Goal: Task Accomplishment & Management: Manage account settings

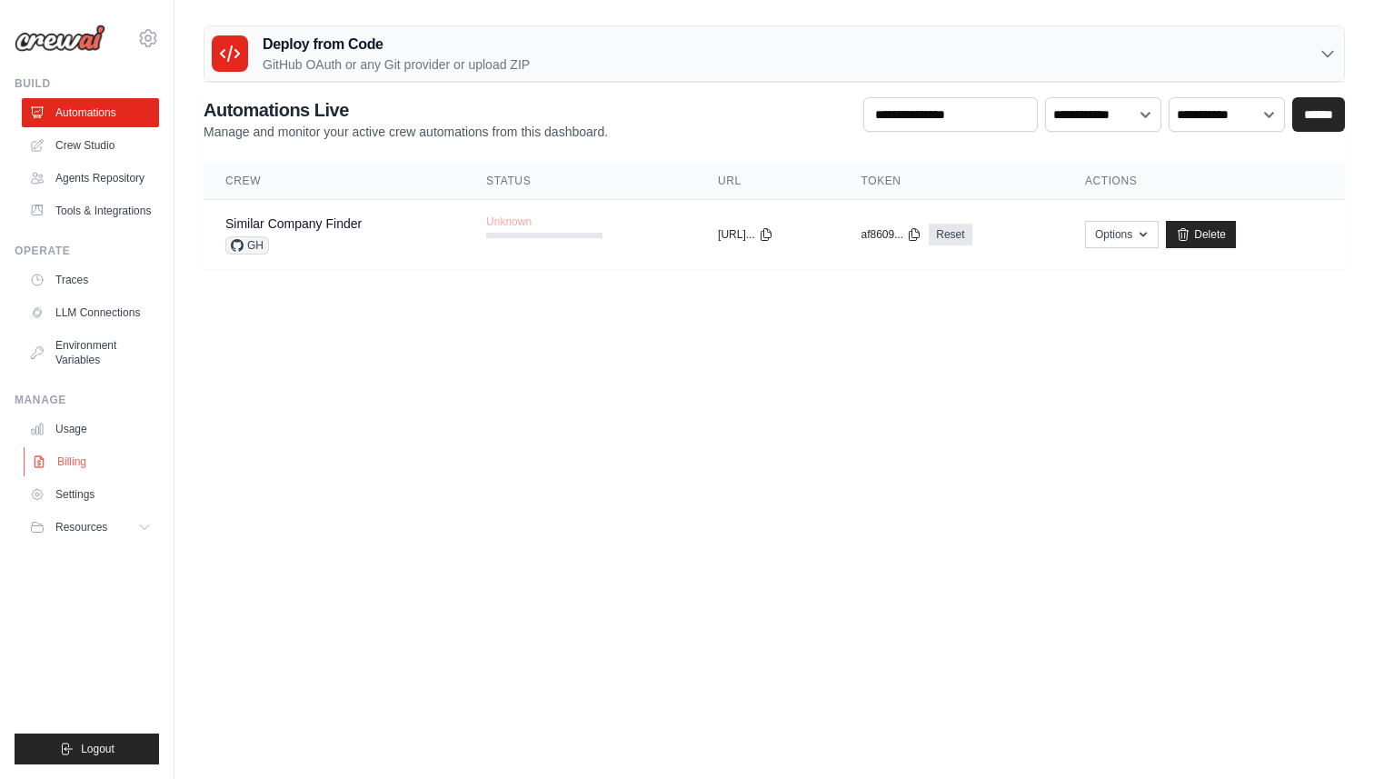
click at [81, 476] on link "Billing" at bounding box center [92, 461] width 137 height 29
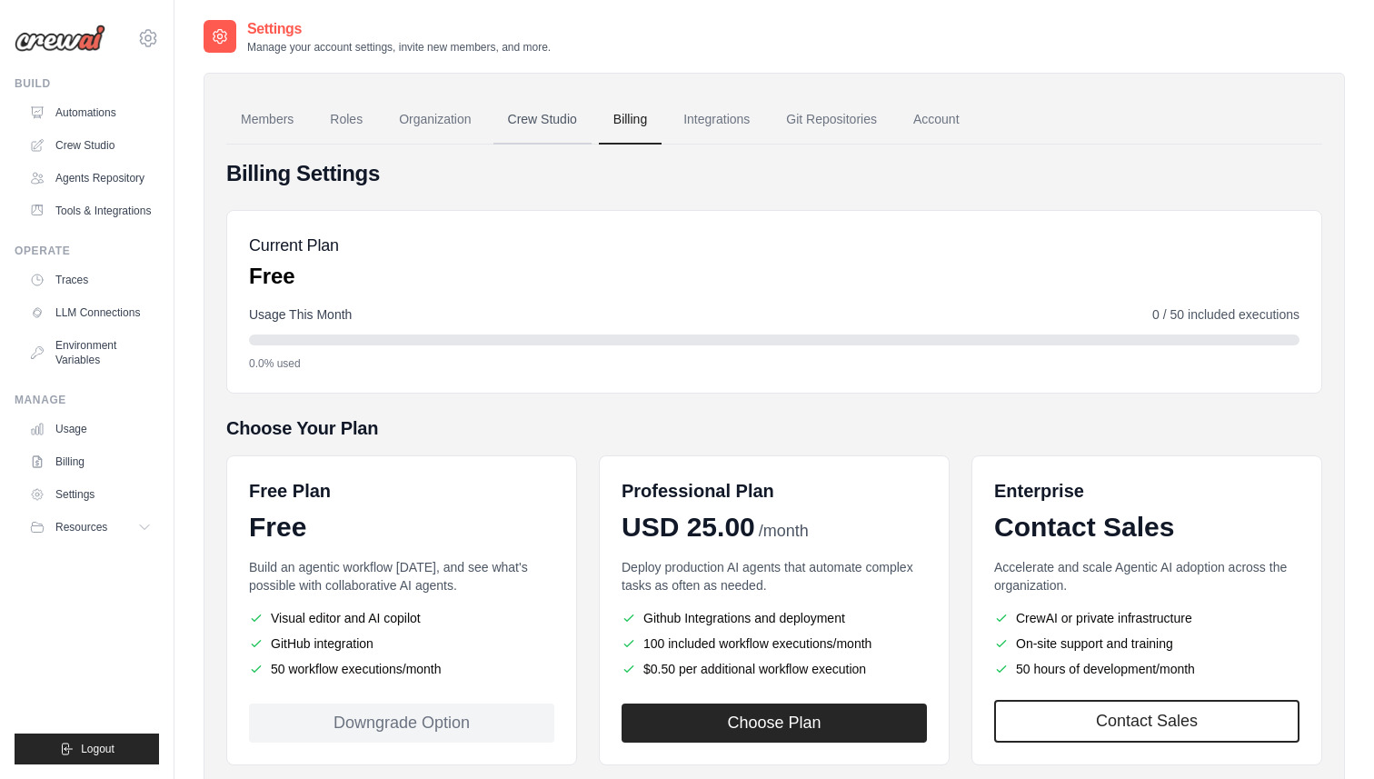
click at [548, 125] on link "Crew Studio" at bounding box center [543, 119] width 98 height 49
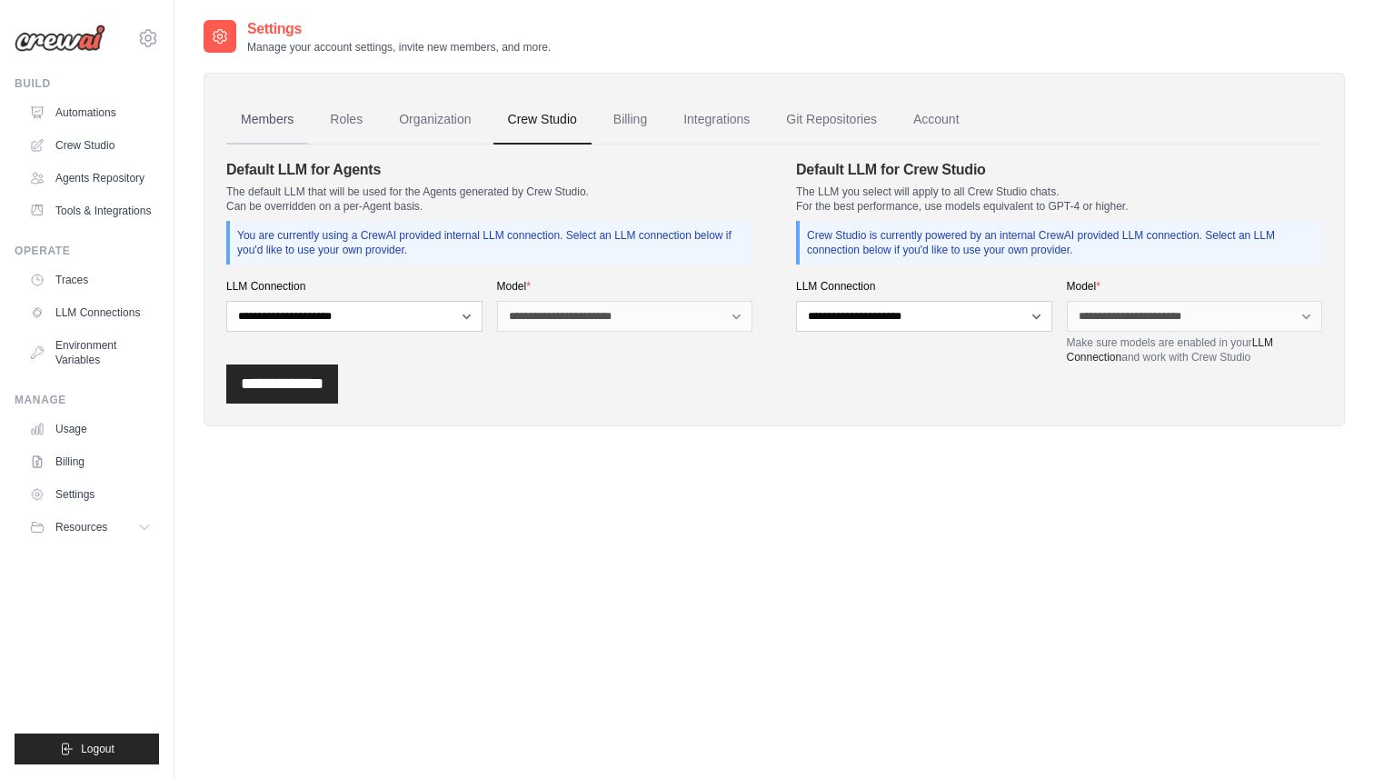
click at [294, 124] on link "Members" at bounding box center [267, 119] width 82 height 49
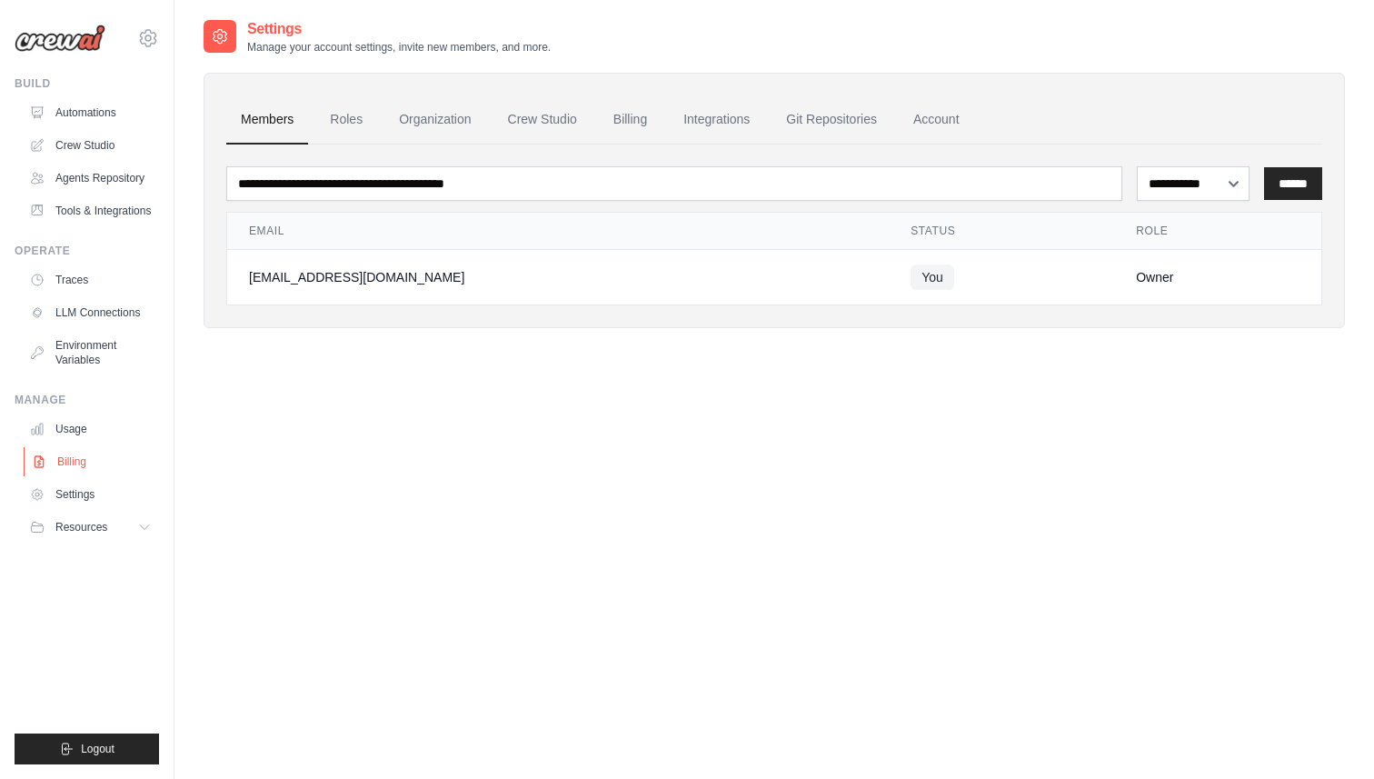
click at [55, 470] on link "Billing" at bounding box center [92, 461] width 137 height 29
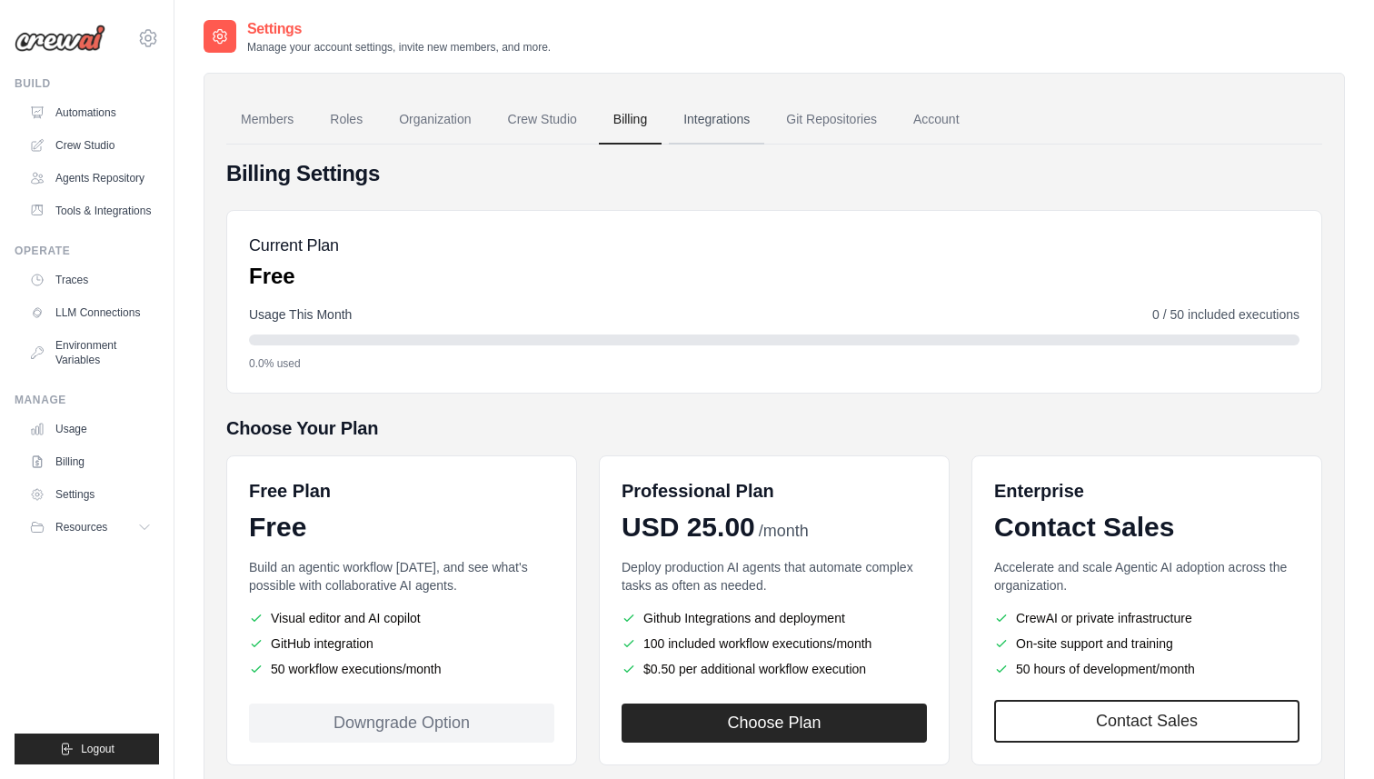
click at [751, 134] on link "Integrations" at bounding box center [716, 119] width 95 height 49
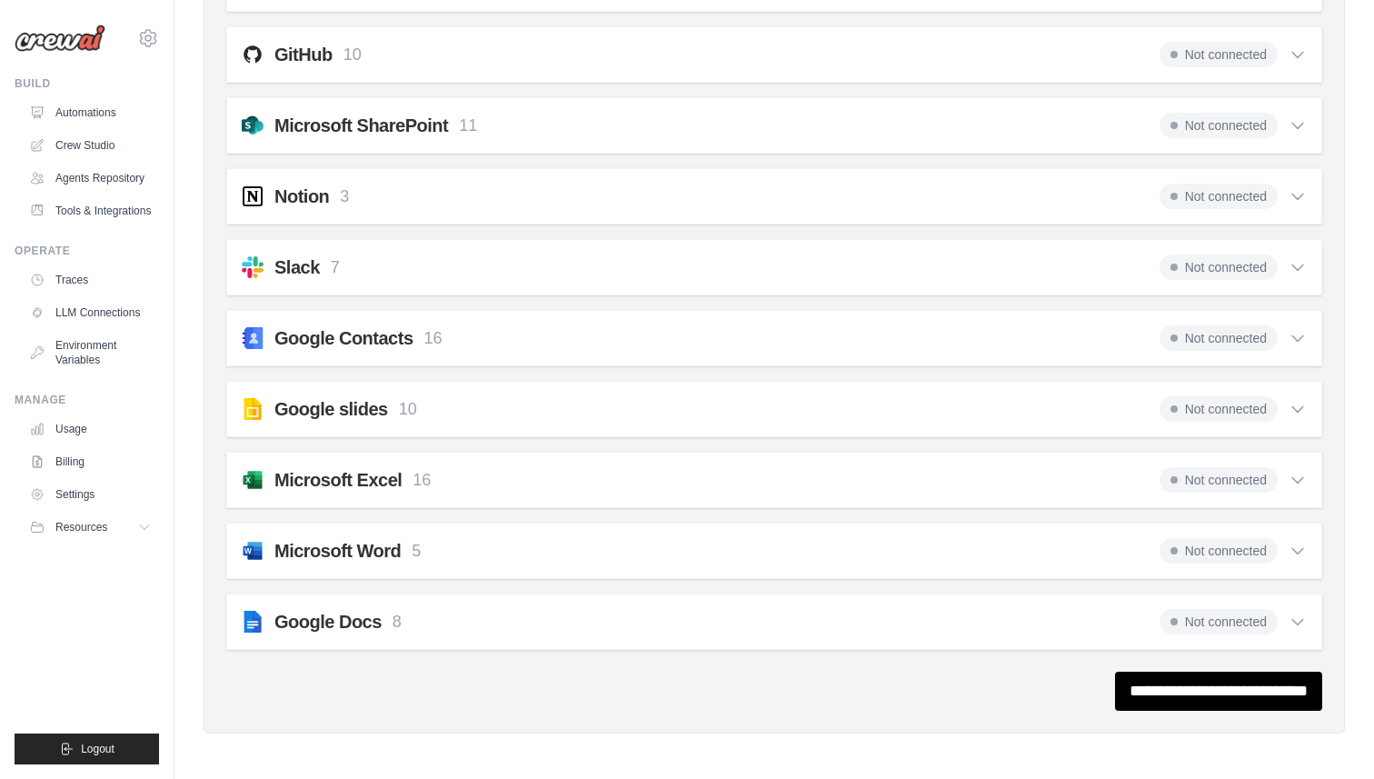
scroll to position [1647, 0]
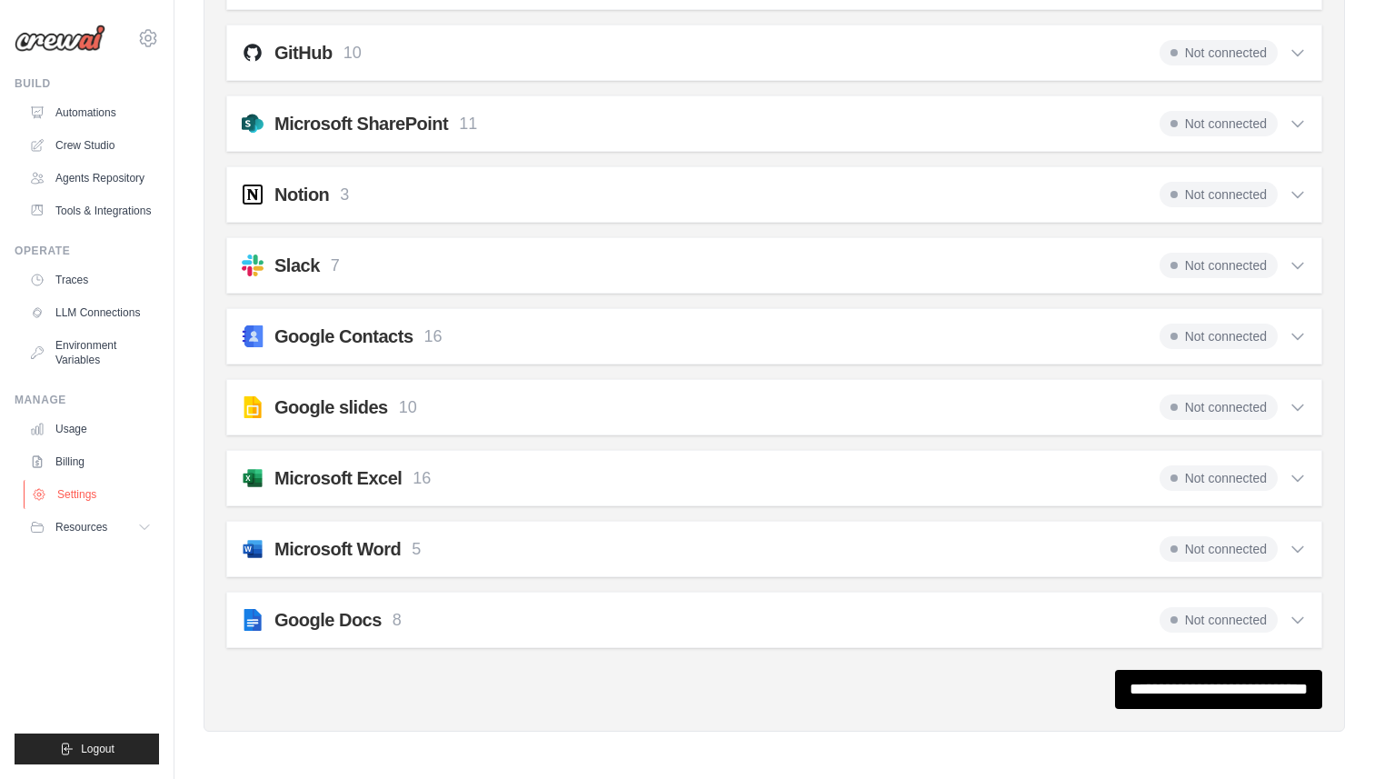
click at [83, 509] on link "Settings" at bounding box center [92, 494] width 137 height 29
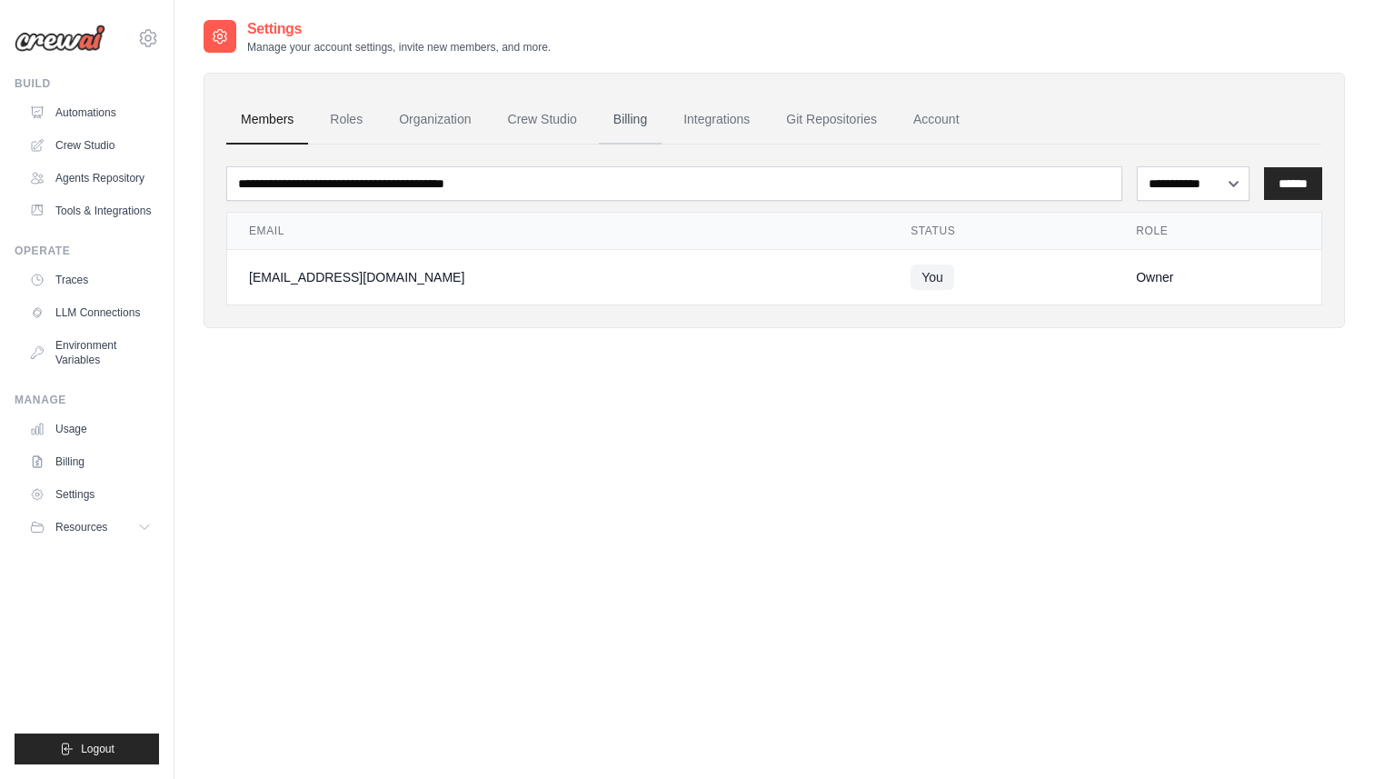
click at [643, 131] on link "Billing" at bounding box center [630, 119] width 63 height 49
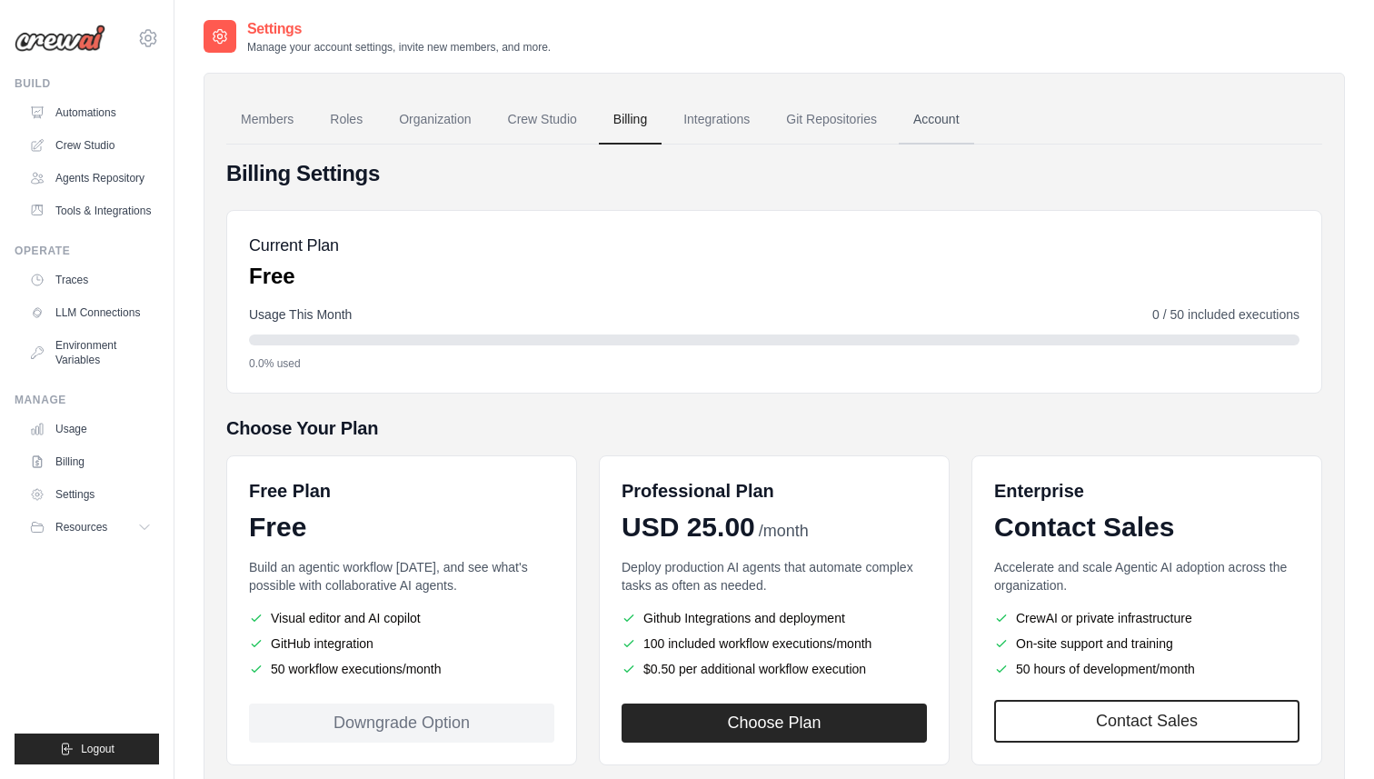
click at [950, 115] on link "Account" at bounding box center [936, 119] width 75 height 49
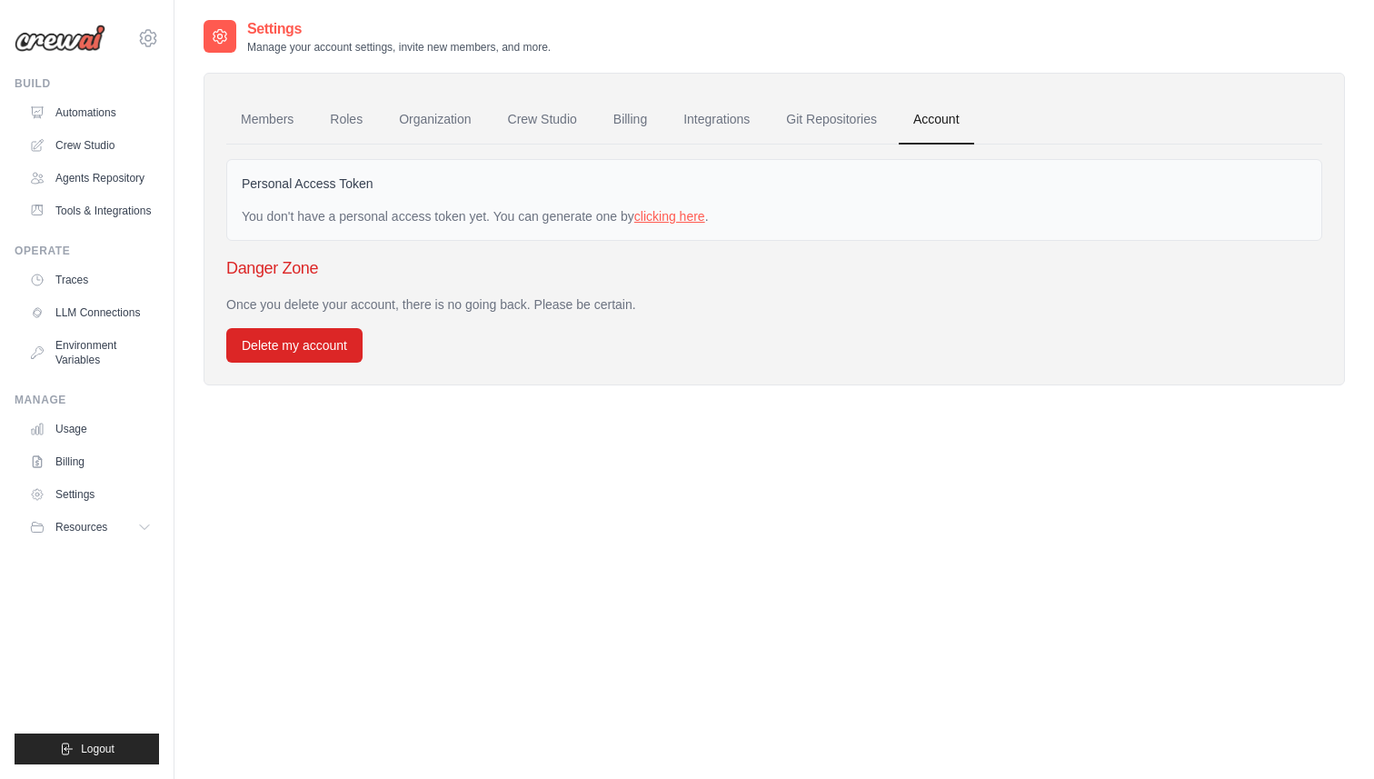
click at [705, 219] on link "clicking here" at bounding box center [669, 216] width 71 height 15
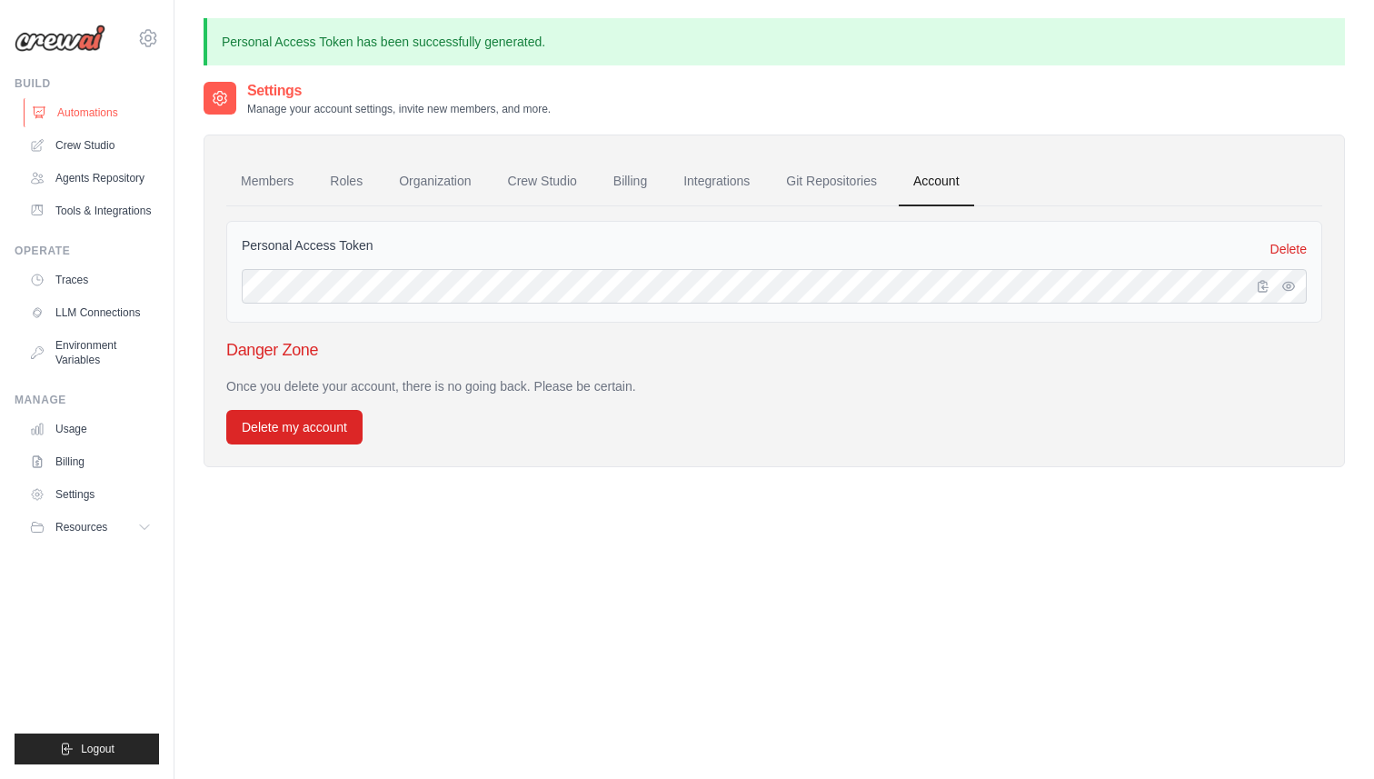
click at [91, 117] on link "Automations" at bounding box center [92, 112] width 137 height 29
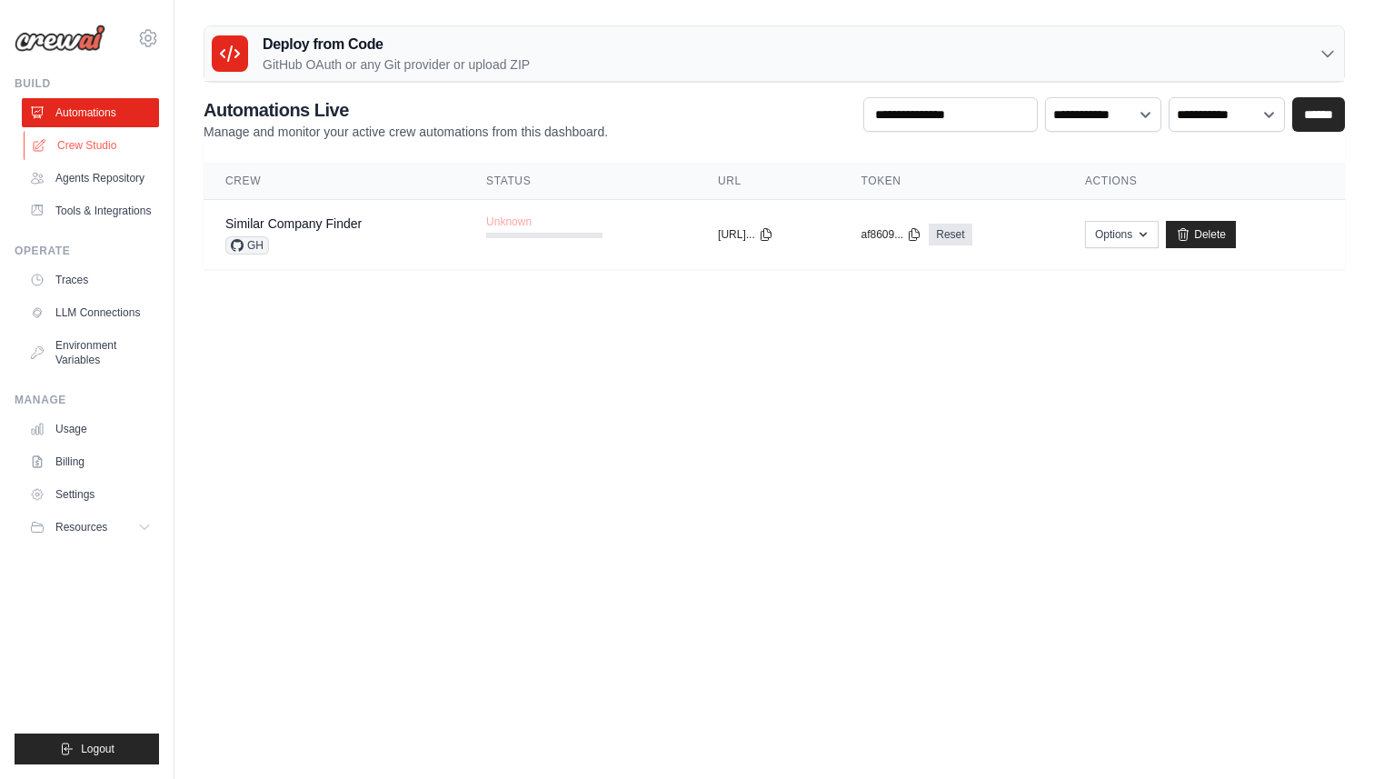
click at [95, 142] on link "Crew Studio" at bounding box center [92, 145] width 137 height 29
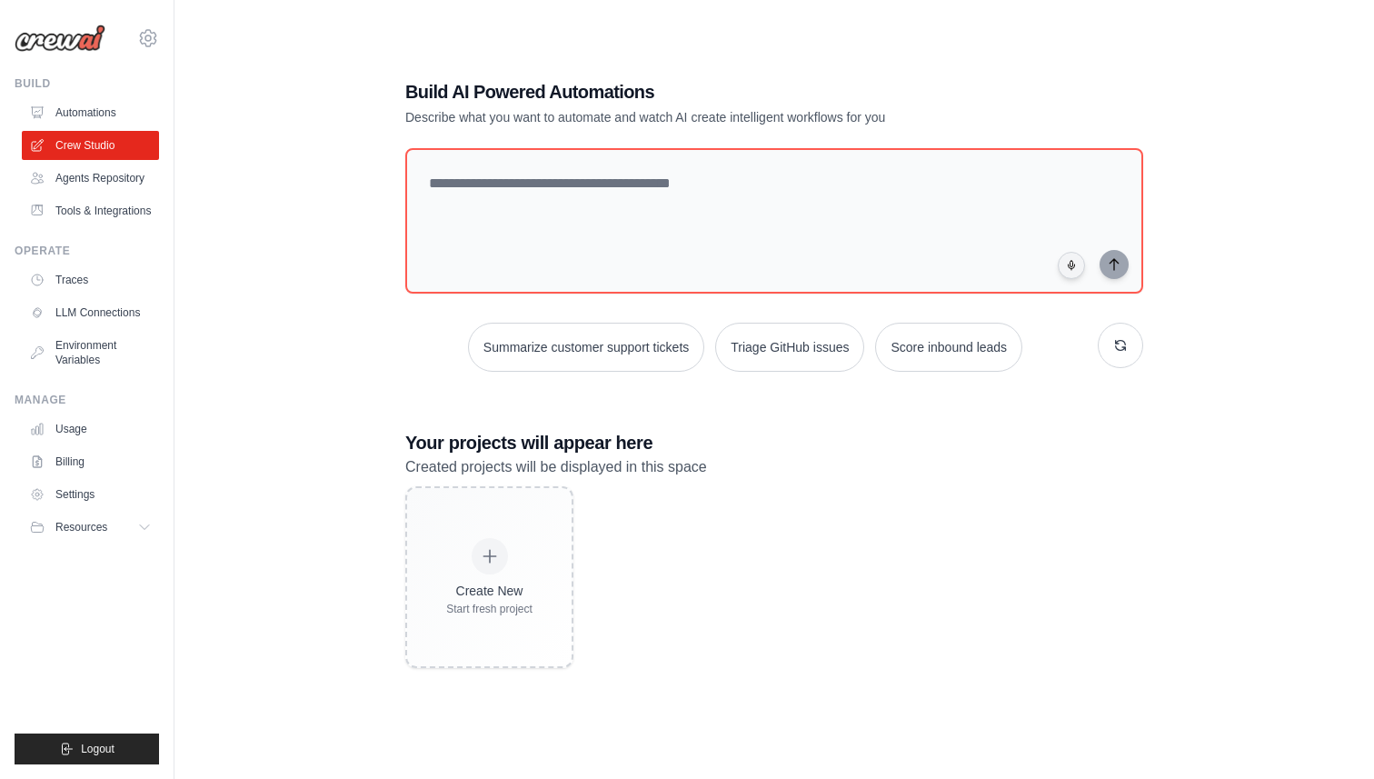
scroll to position [36, 0]
click at [112, 174] on link "Agents Repository" at bounding box center [92, 178] width 137 height 29
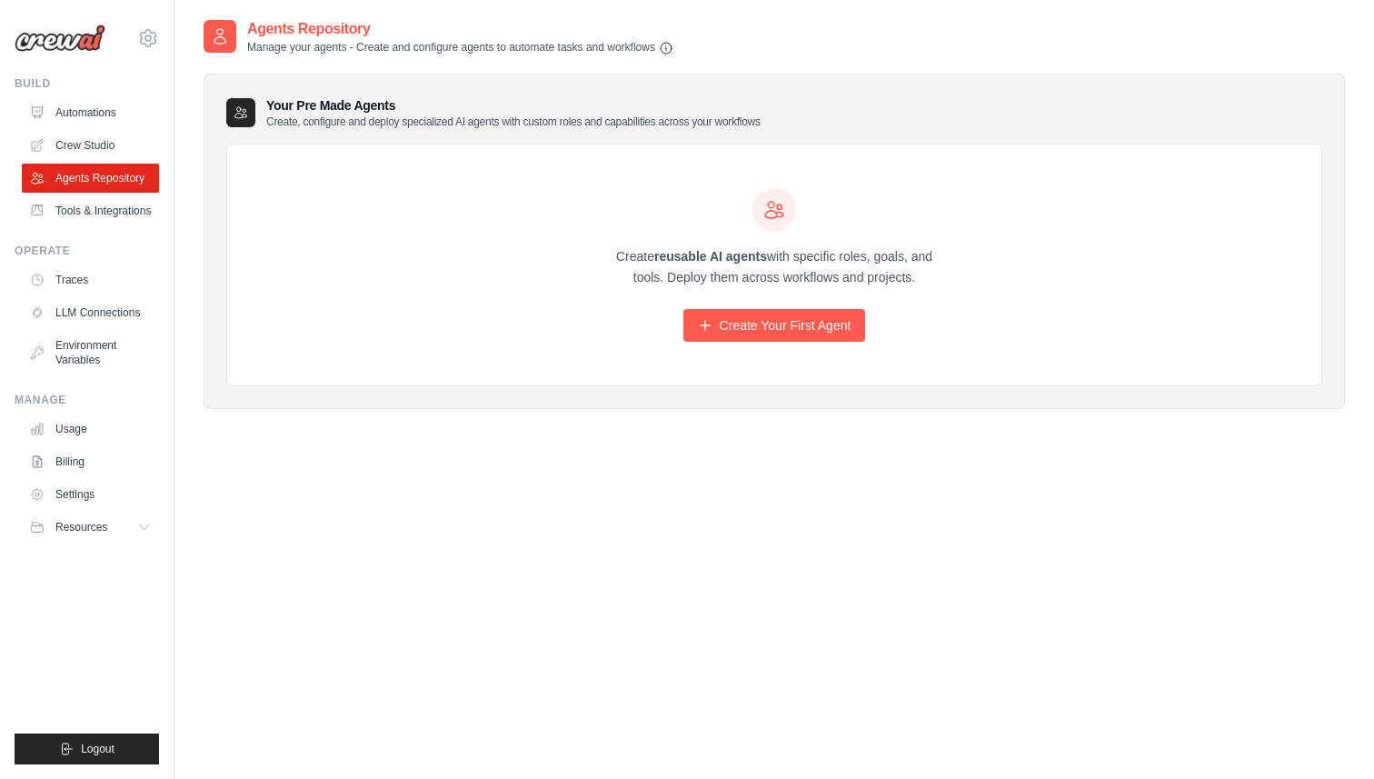
scroll to position [3, 0]
click at [95, 225] on link "Tools & Integrations" at bounding box center [92, 210] width 137 height 29
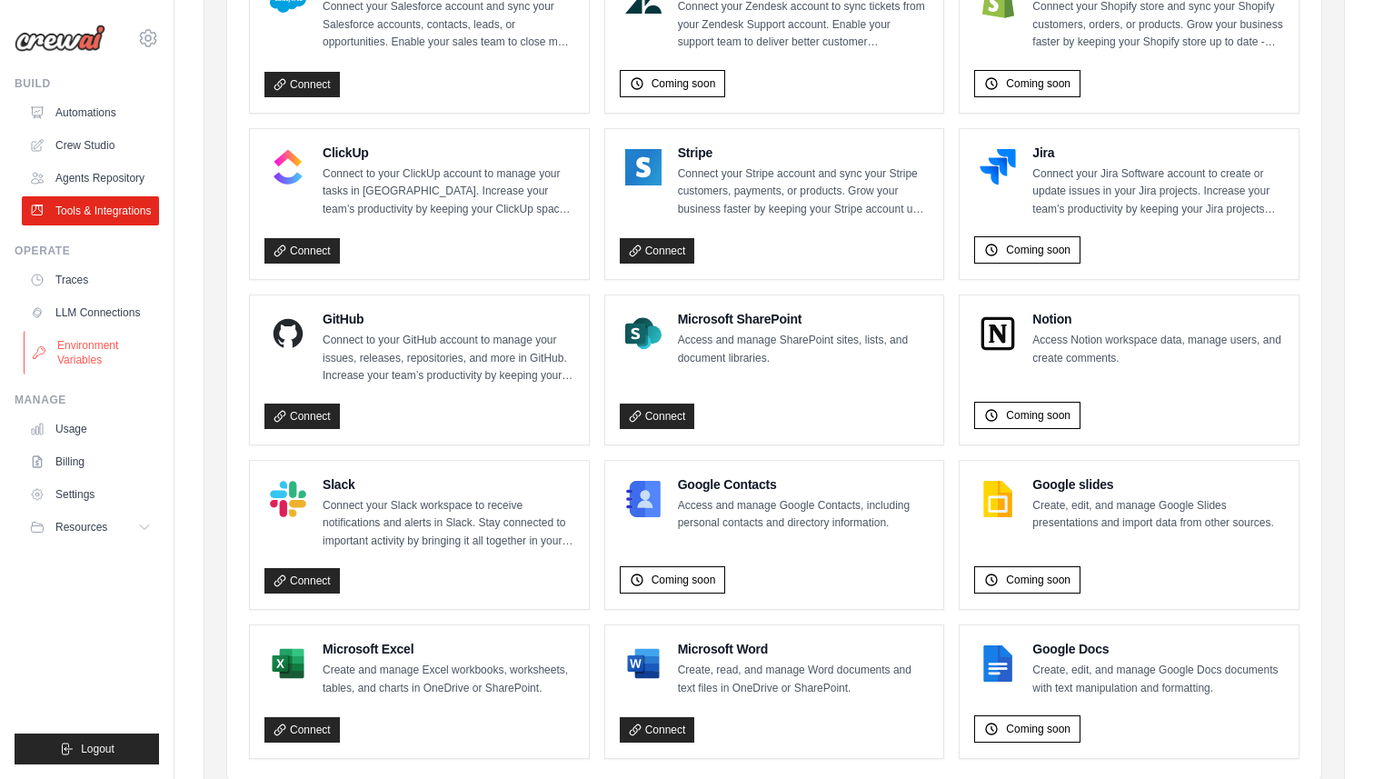
scroll to position [904, 0]
click at [88, 436] on link "Usage" at bounding box center [92, 428] width 137 height 29
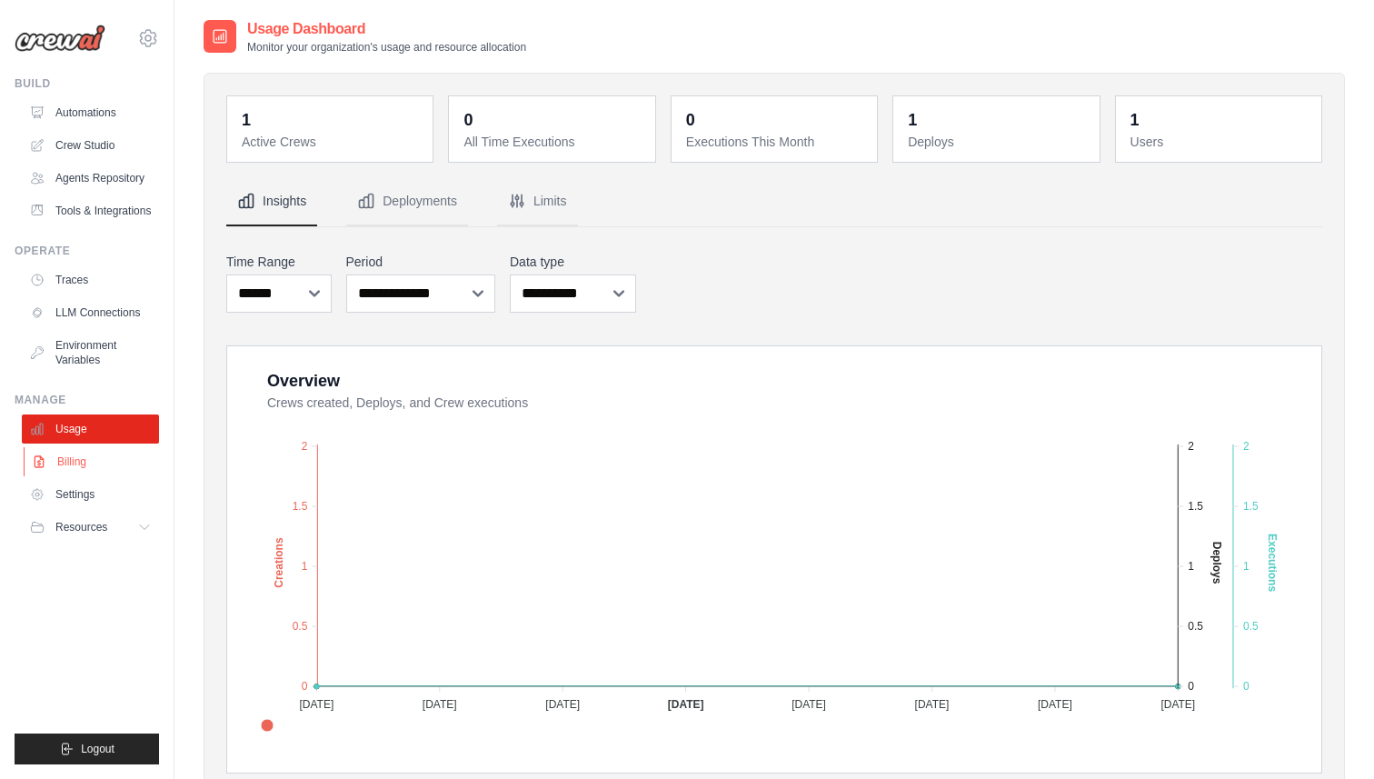
click at [45, 469] on icon at bounding box center [39, 461] width 15 height 15
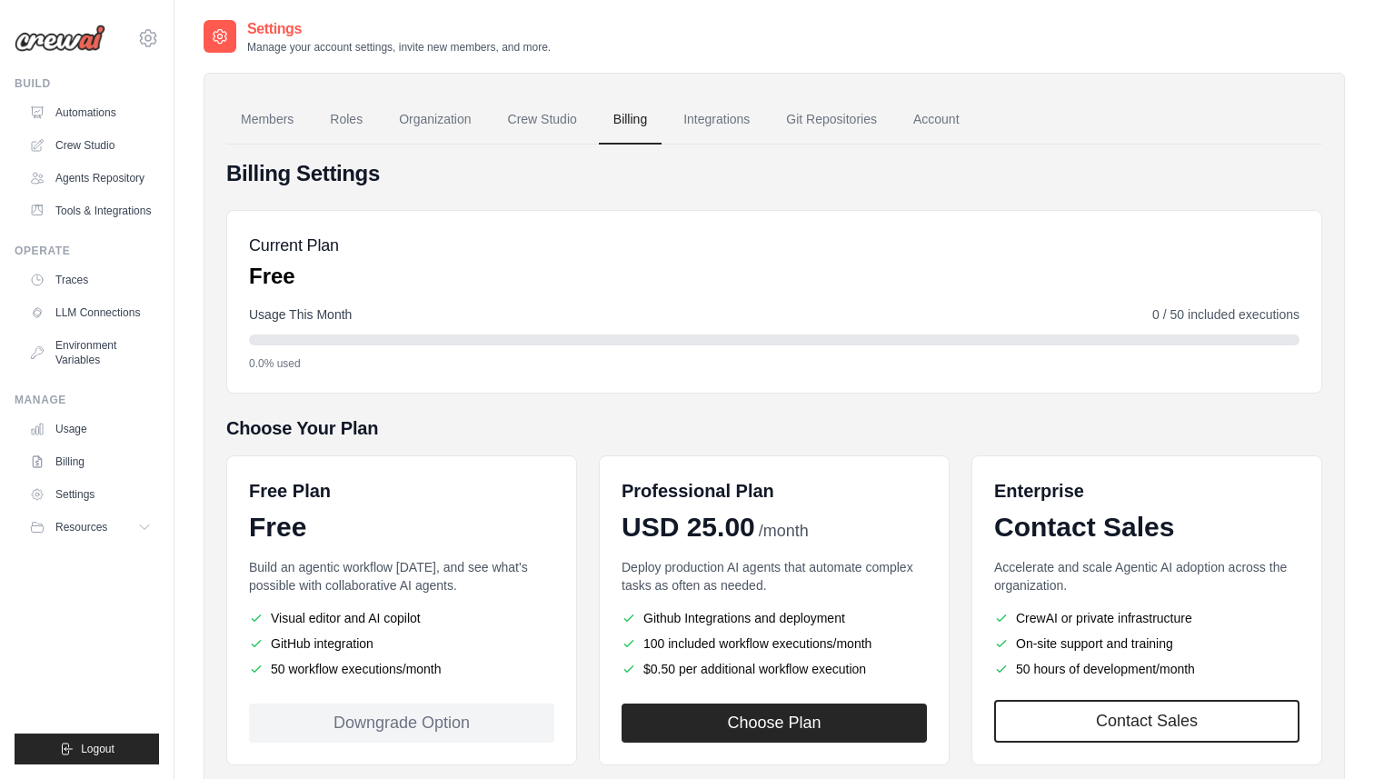
scroll to position [104, 0]
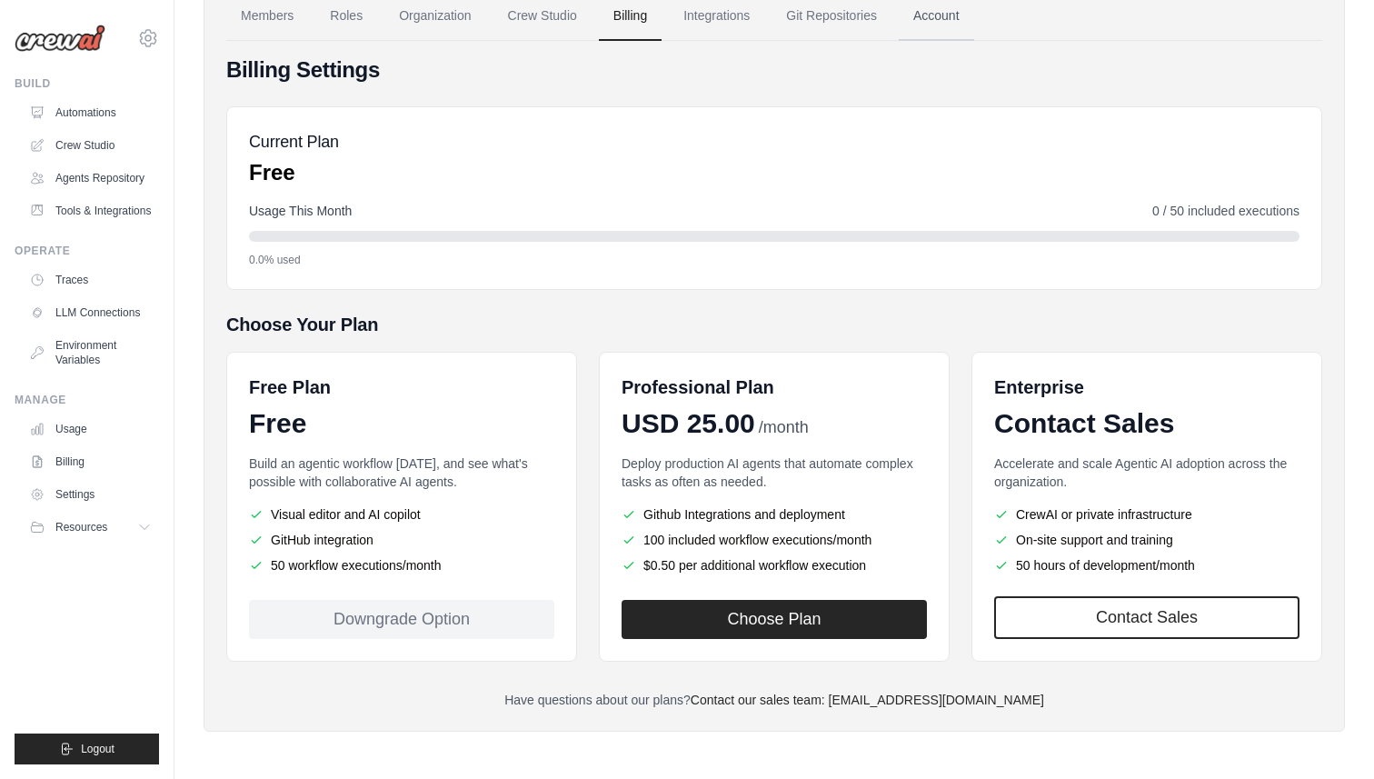
click at [974, 11] on link "Account" at bounding box center [936, 16] width 75 height 49
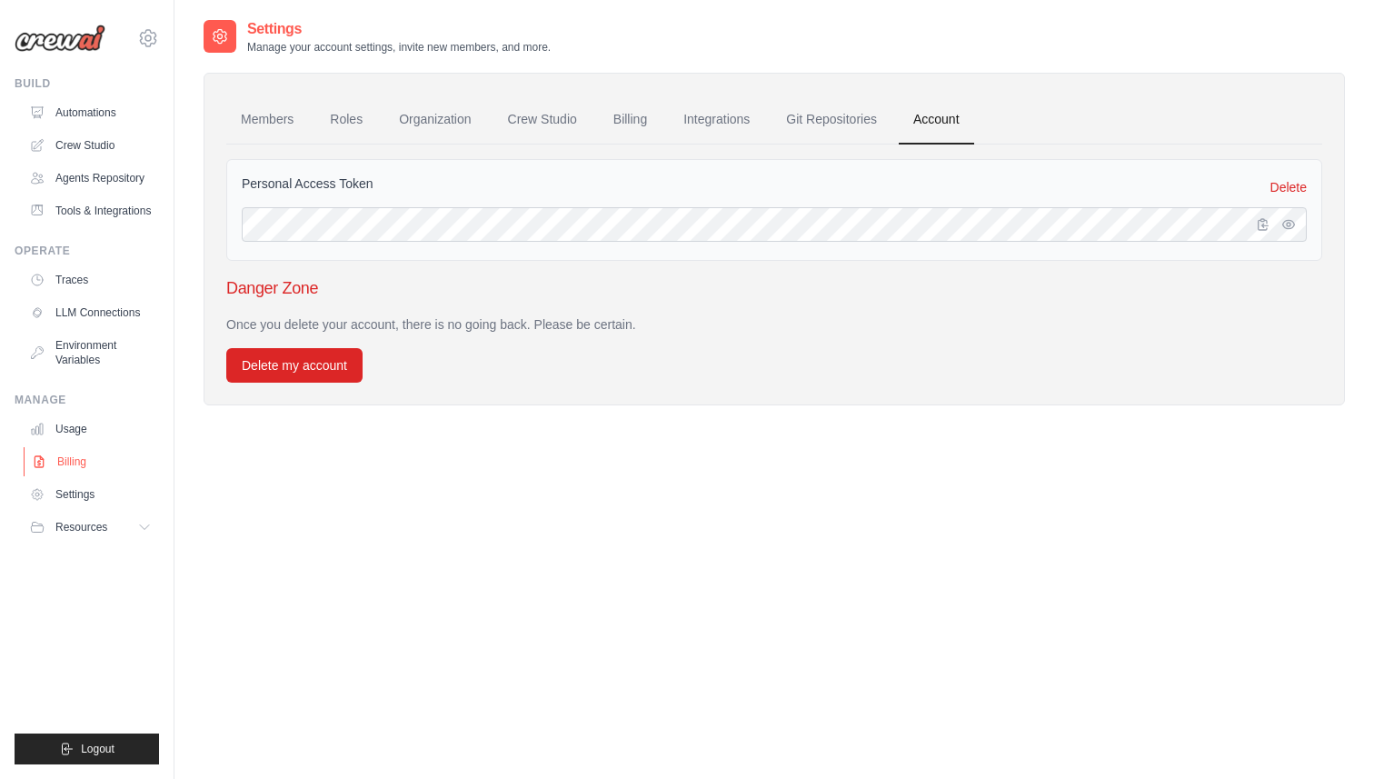
click at [70, 470] on link "Billing" at bounding box center [92, 461] width 137 height 29
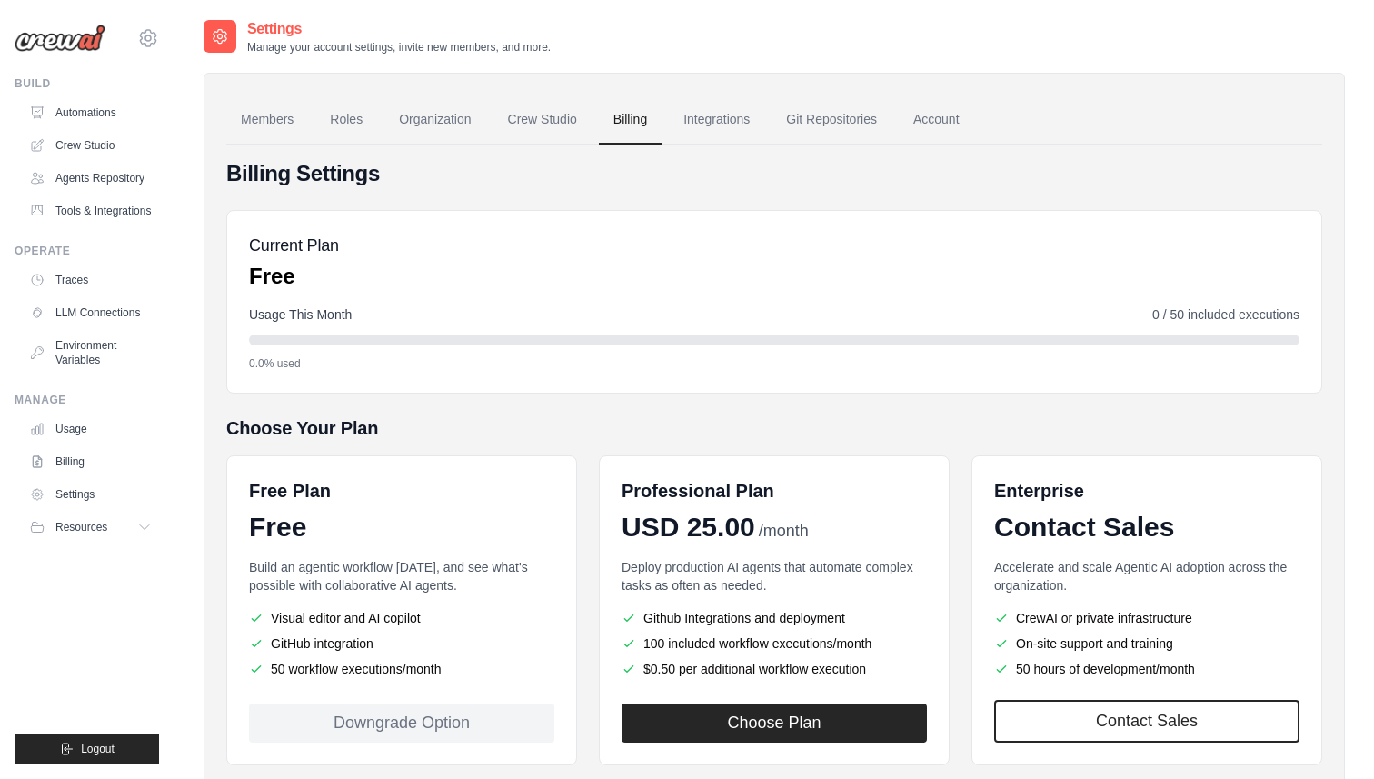
scroll to position [104, 0]
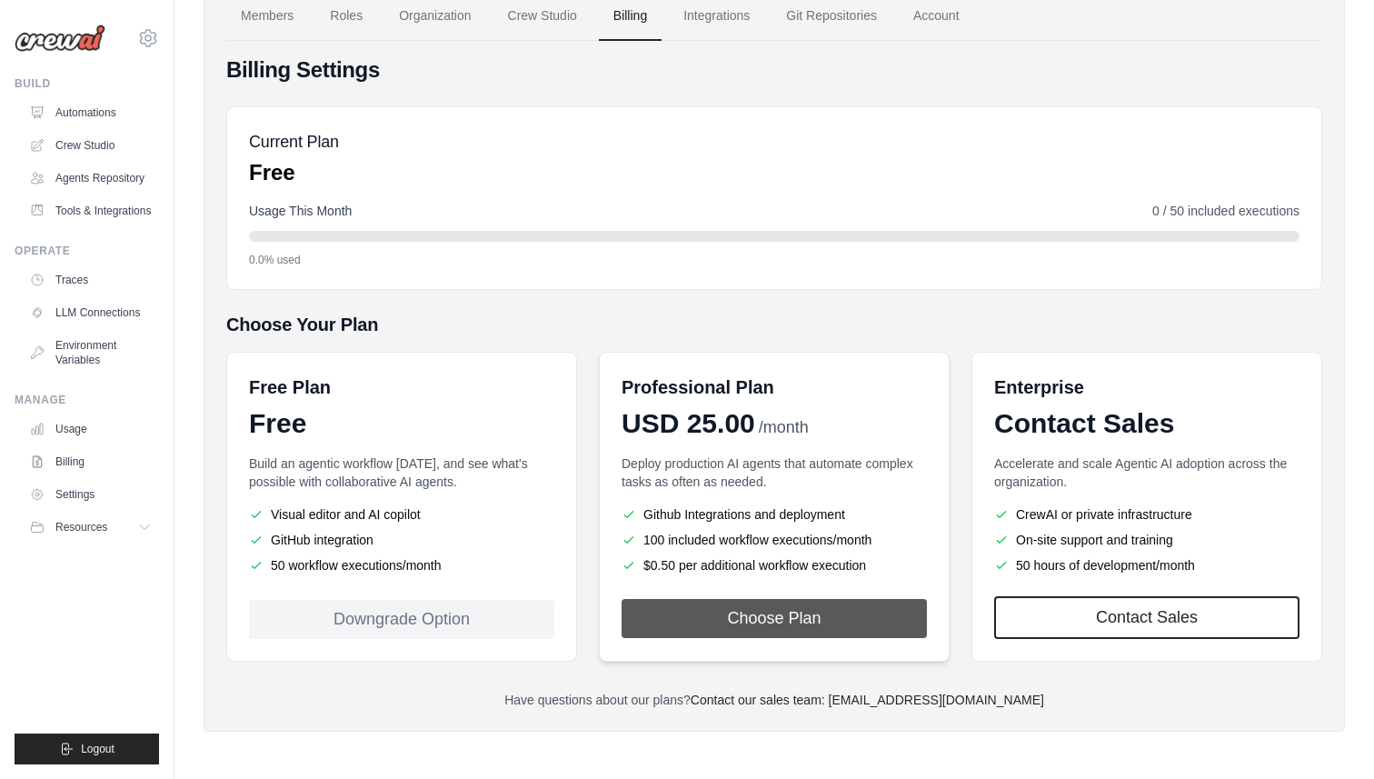
click at [803, 623] on button "Choose Plan" at bounding box center [774, 618] width 305 height 39
